Goal: Transaction & Acquisition: Purchase product/service

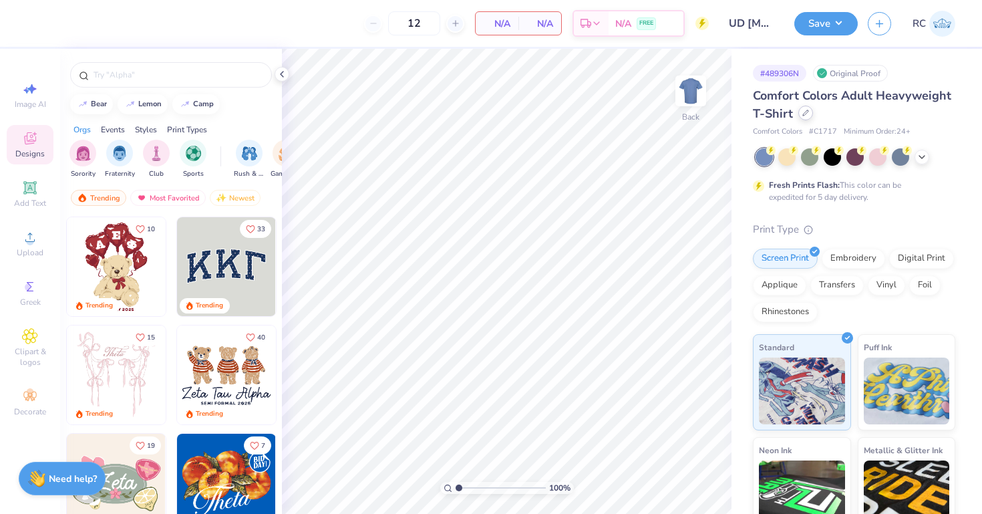
click at [803, 120] on div at bounding box center [805, 113] width 15 height 15
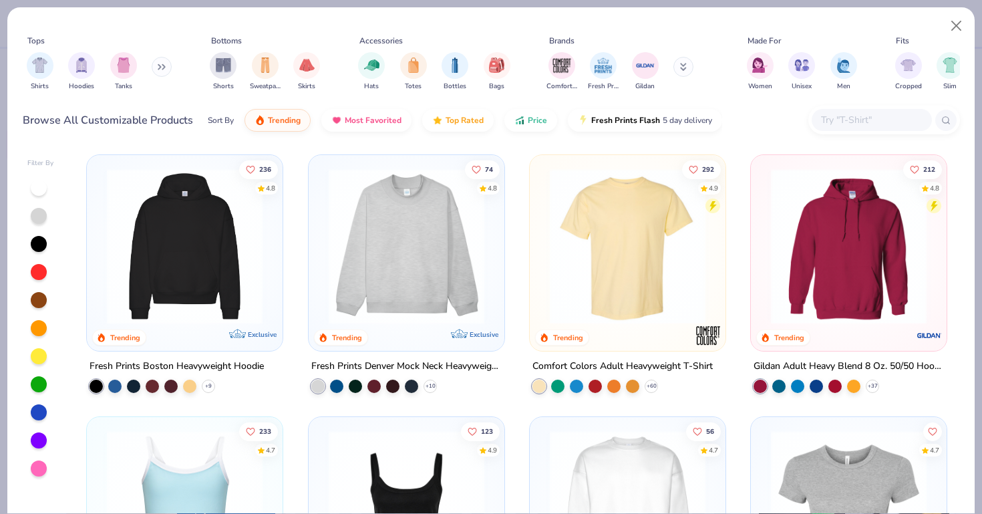
click at [797, 122] on div "Browse All Customizable Products Sort By Trending Most Favorited Top Rated Pric…" at bounding box center [491, 120] width 937 height 37
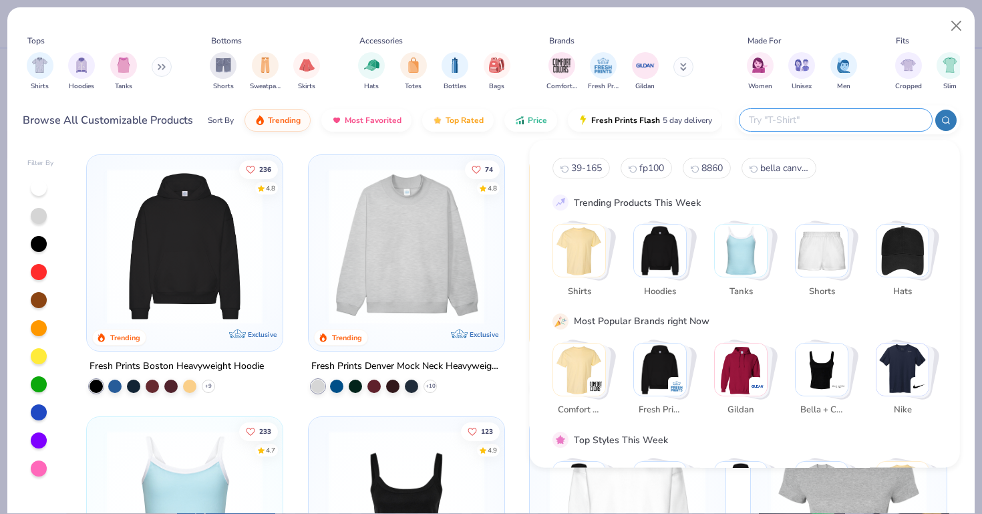
click at [856, 124] on input "text" at bounding box center [834, 119] width 175 height 15
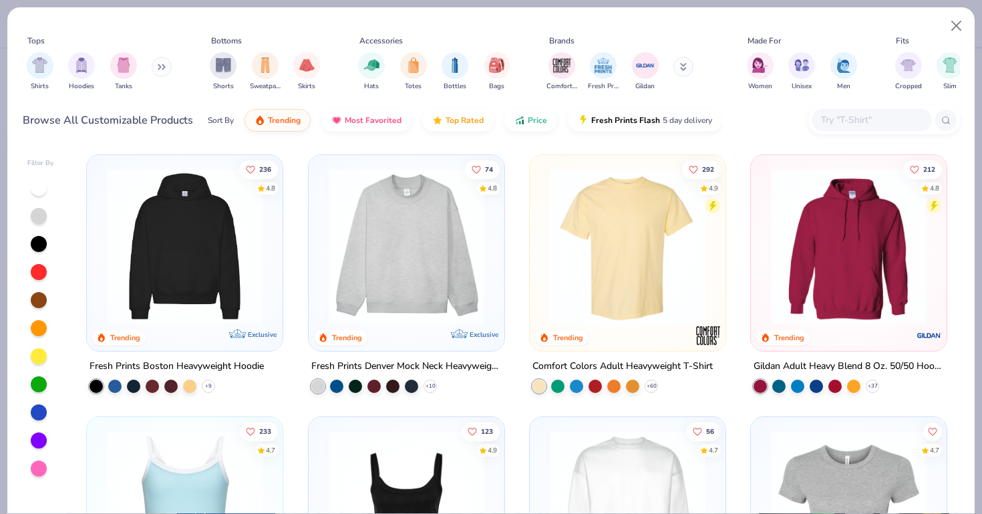
click at [721, 104] on div "Browse All Customizable Products Sort By Trending Most Favorited Top Rated Pric…" at bounding box center [491, 120] width 937 height 37
click at [811, 254] on img at bounding box center [848, 246] width 169 height 156
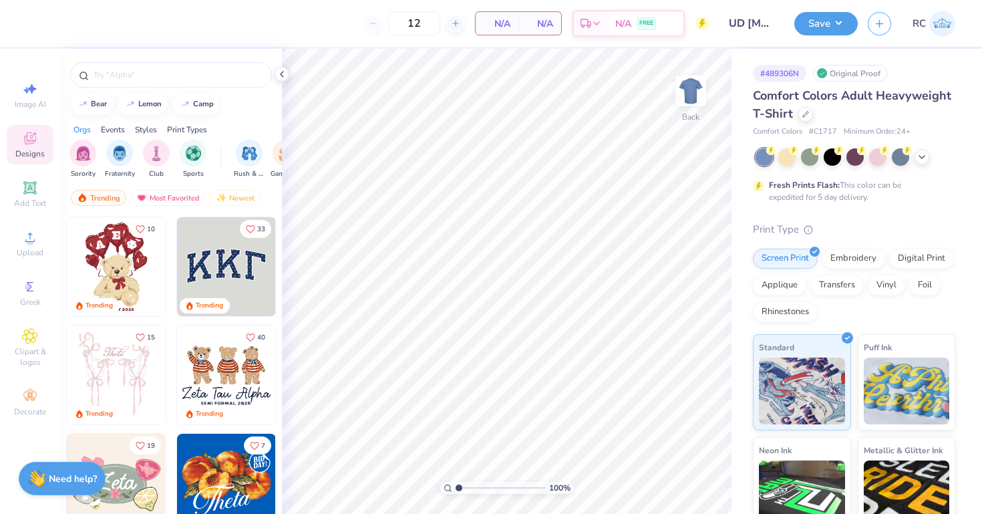
click at [795, 118] on div "Comfort Colors Adult Heavyweight T-Shirt" at bounding box center [854, 105] width 202 height 36
click at [805, 118] on div at bounding box center [805, 113] width 15 height 15
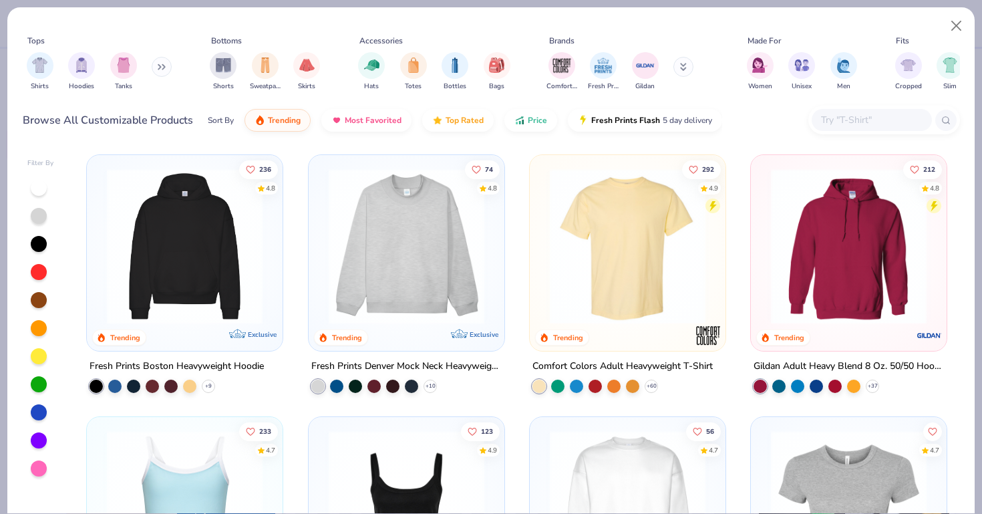
click at [841, 118] on input "text" at bounding box center [870, 119] width 103 height 15
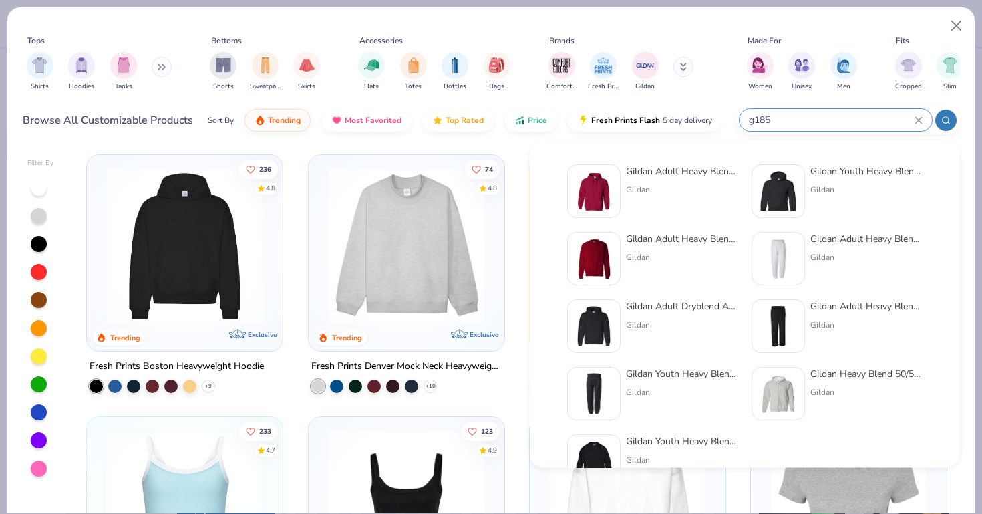
type input "g185"
click at [603, 196] on img at bounding box center [593, 190] width 41 height 41
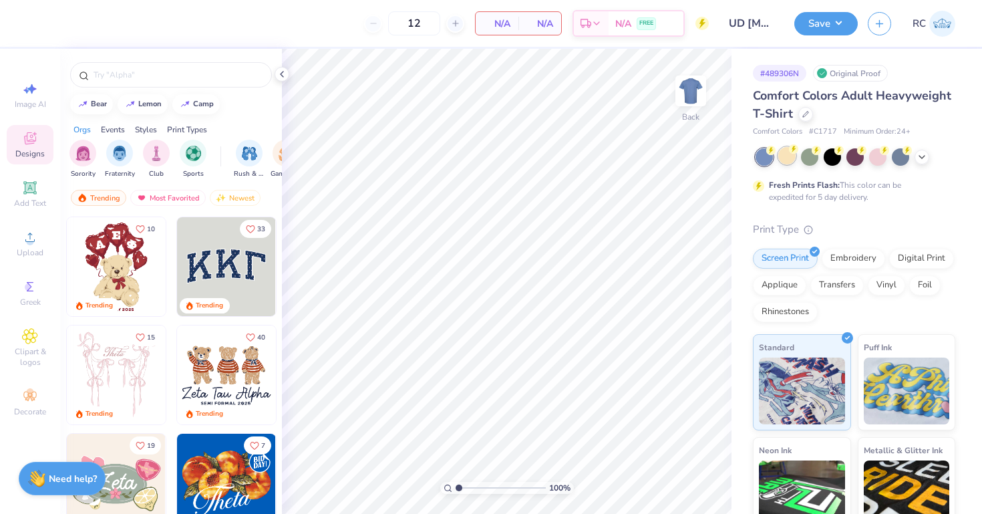
click at [790, 157] on div at bounding box center [786, 155] width 17 height 17
click at [803, 115] on icon at bounding box center [805, 113] width 7 height 7
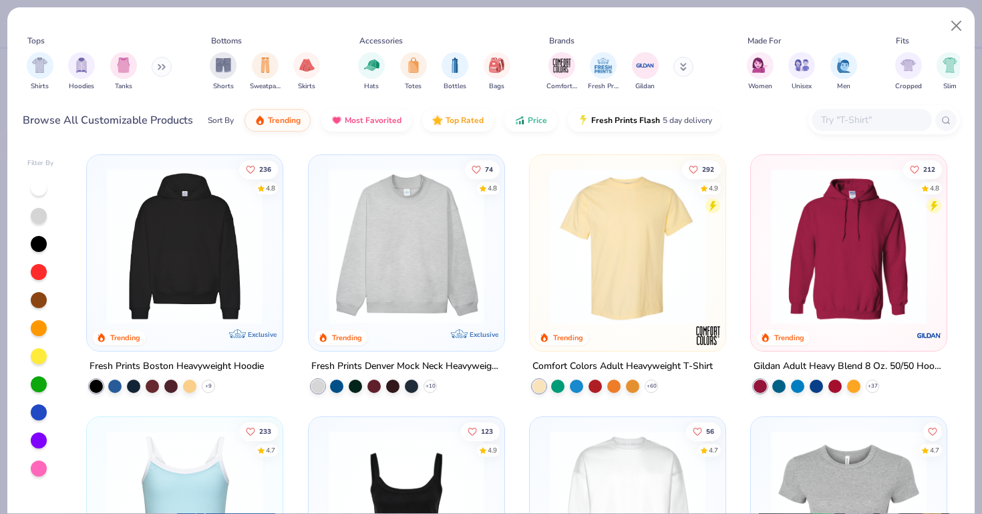
click at [608, 248] on img at bounding box center [627, 246] width 169 height 156
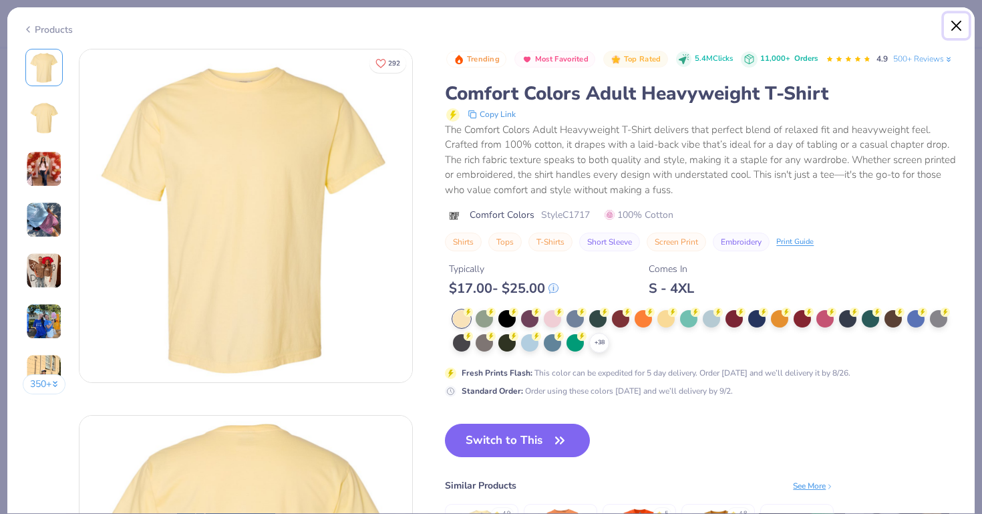
drag, startPoint x: 964, startPoint y: 20, endPoint x: 849, endPoint y: 63, distance: 122.8
click at [964, 20] on button "Close" at bounding box center [956, 25] width 25 height 25
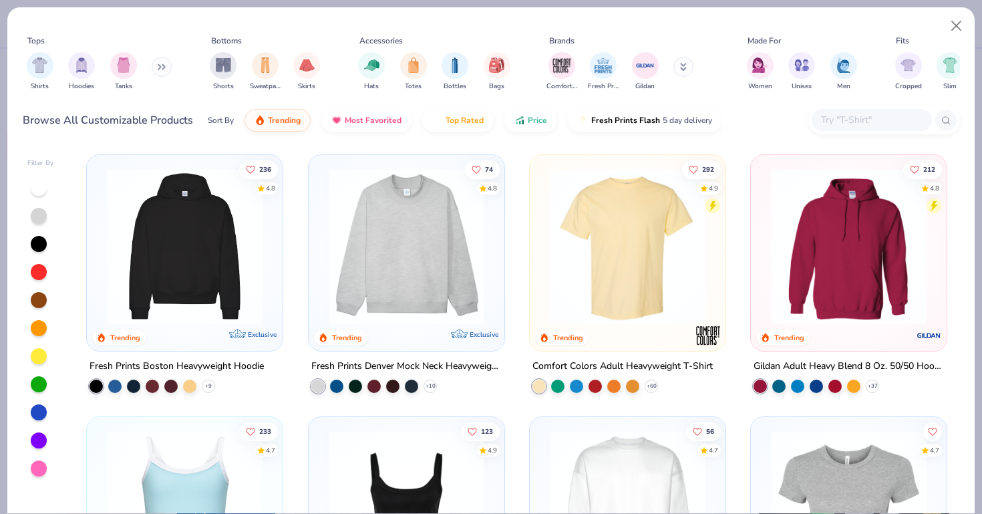
click at [443, 276] on img at bounding box center [406, 246] width 169 height 156
